Goal: Information Seeking & Learning: Check status

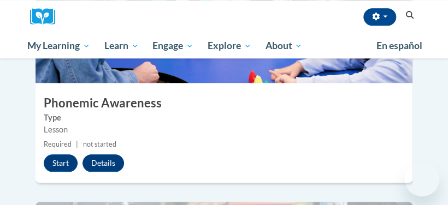
scroll to position [1361, 0]
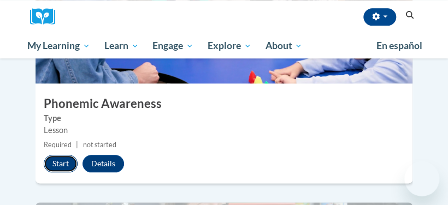
click at [53, 155] on button "Start" at bounding box center [61, 163] width 34 height 17
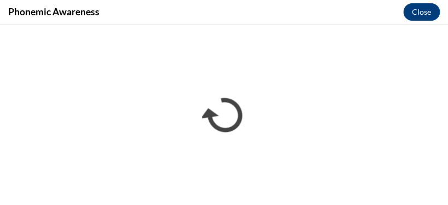
scroll to position [0, 0]
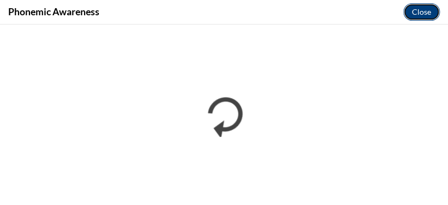
click at [415, 17] on button "Close" at bounding box center [421, 11] width 37 height 17
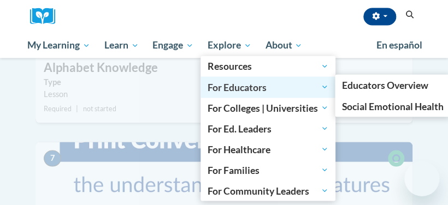
scroll to position [1634, 0]
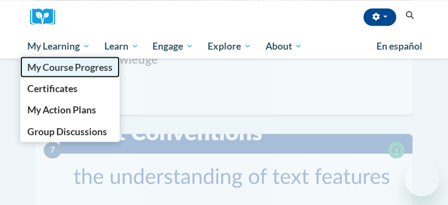
click at [61, 63] on span "My Course Progress" at bounding box center [69, 66] width 85 height 11
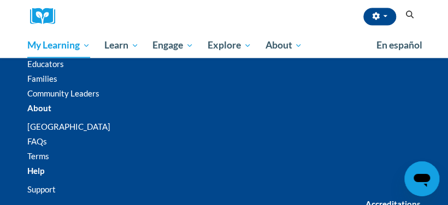
scroll to position [510, 0]
